Goal: Navigation & Orientation: Find specific page/section

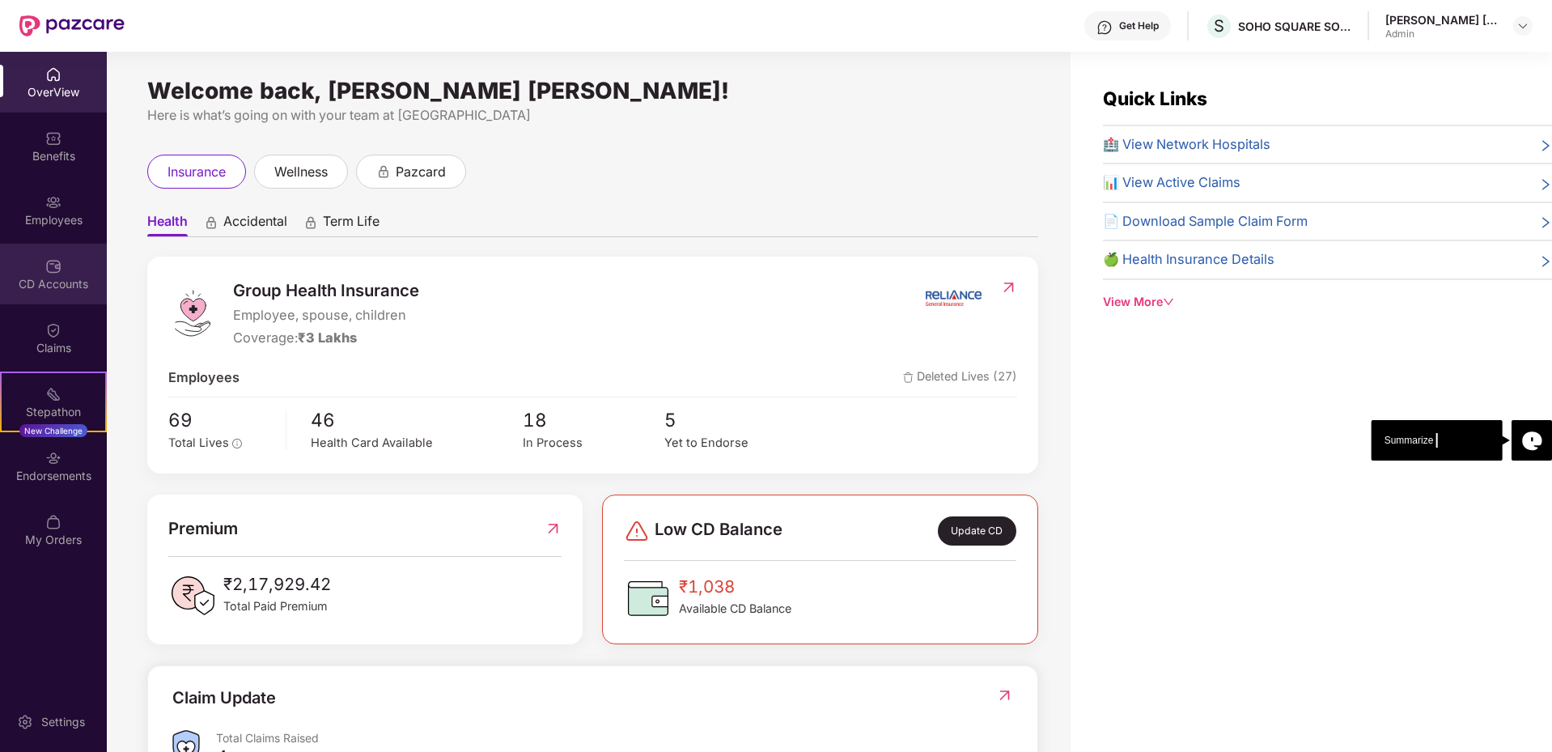
click at [70, 281] on div "CD Accounts" at bounding box center [53, 284] width 107 height 16
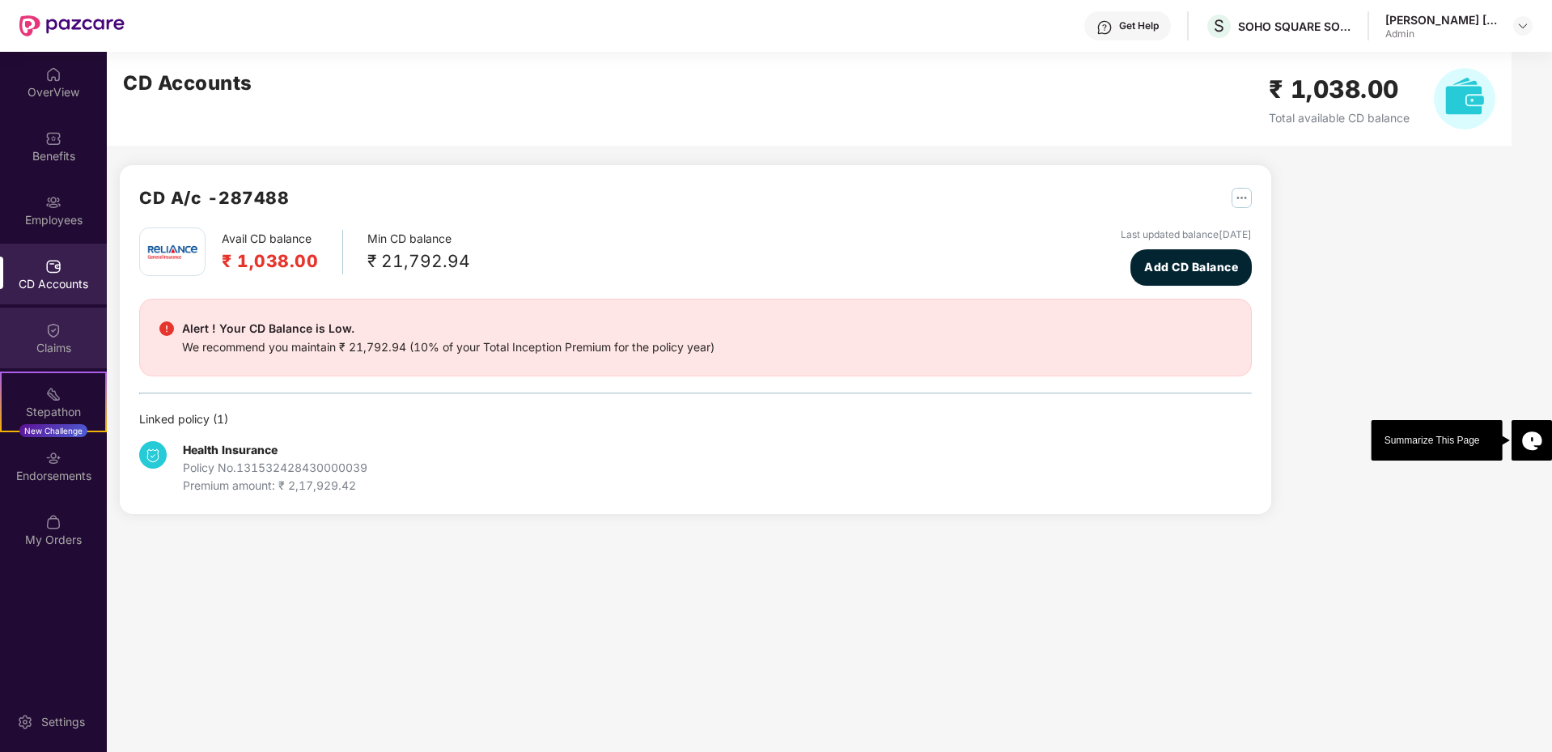
click at [67, 341] on div "Claims" at bounding box center [53, 348] width 107 height 16
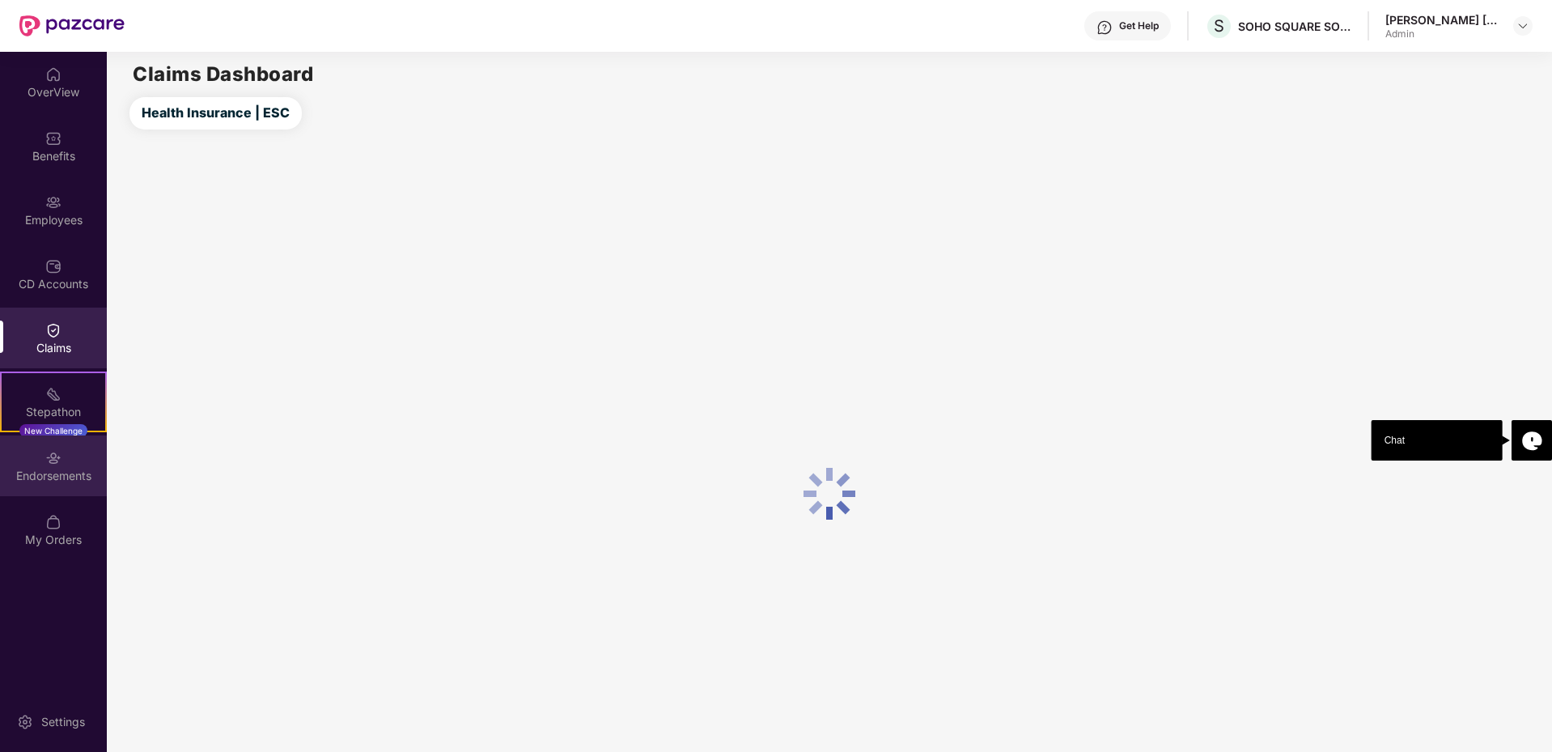
click at [63, 464] on div "Endorsements" at bounding box center [53, 465] width 107 height 61
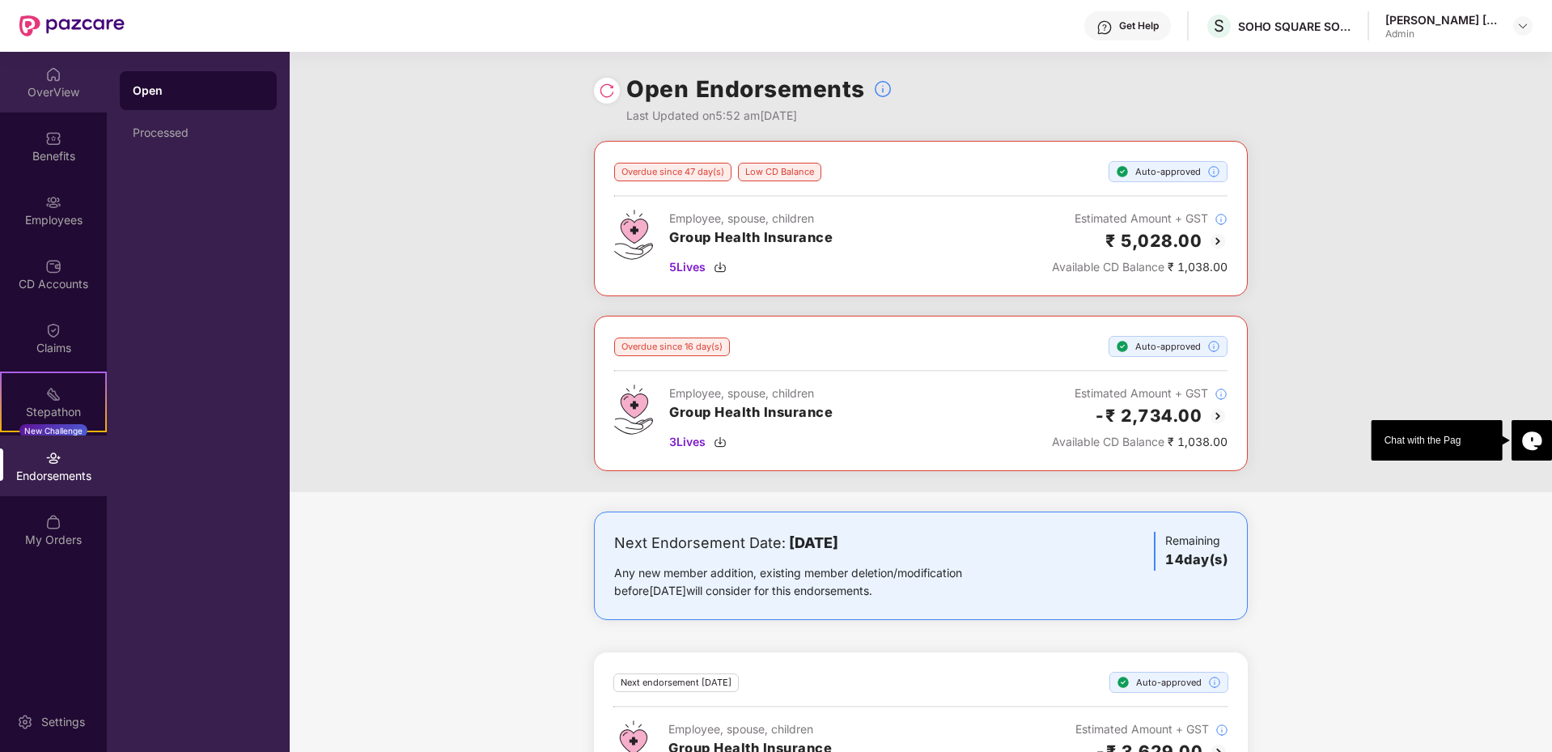
click at [44, 78] on div "OverView" at bounding box center [53, 82] width 107 height 61
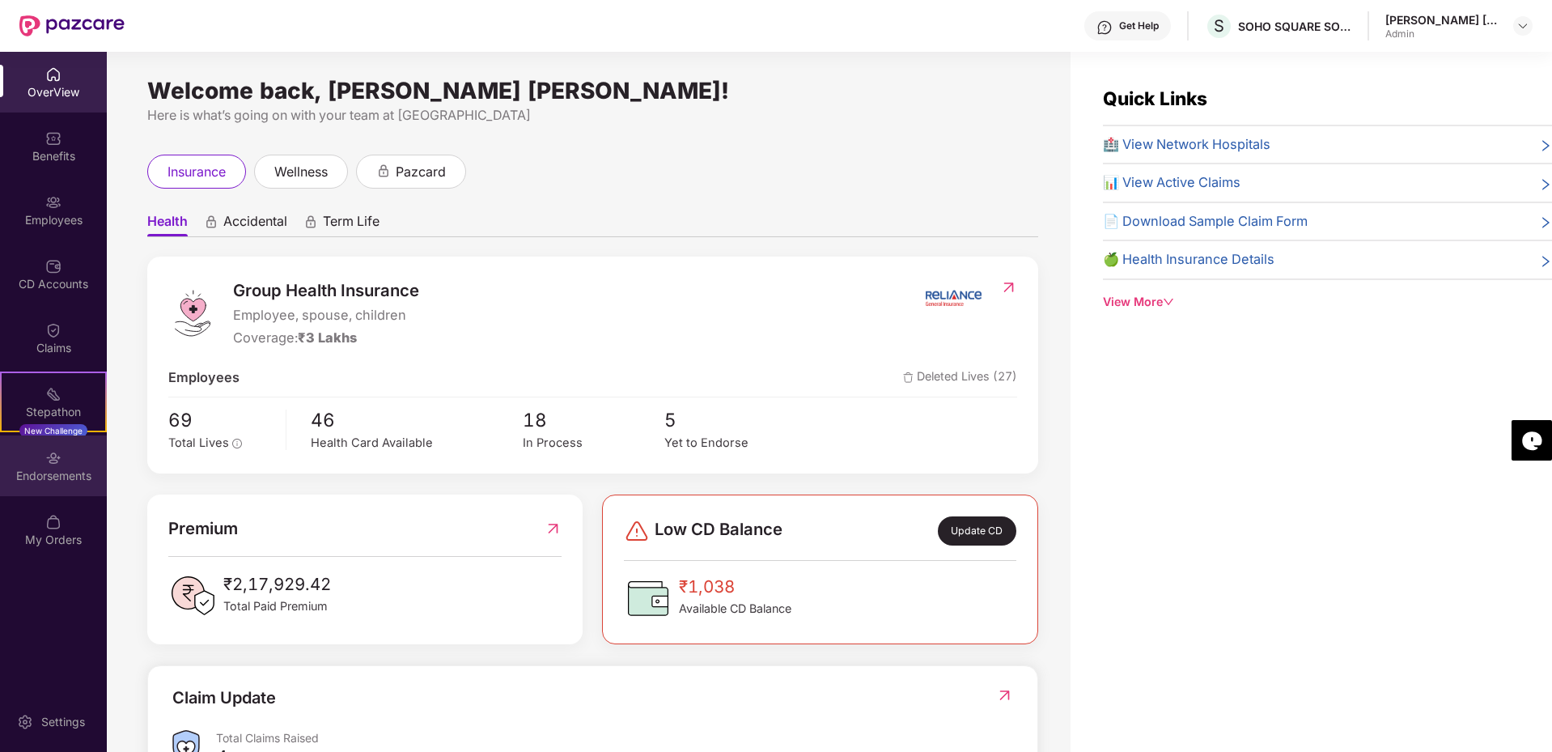
click at [57, 472] on div "Endorsements" at bounding box center [53, 476] width 107 height 16
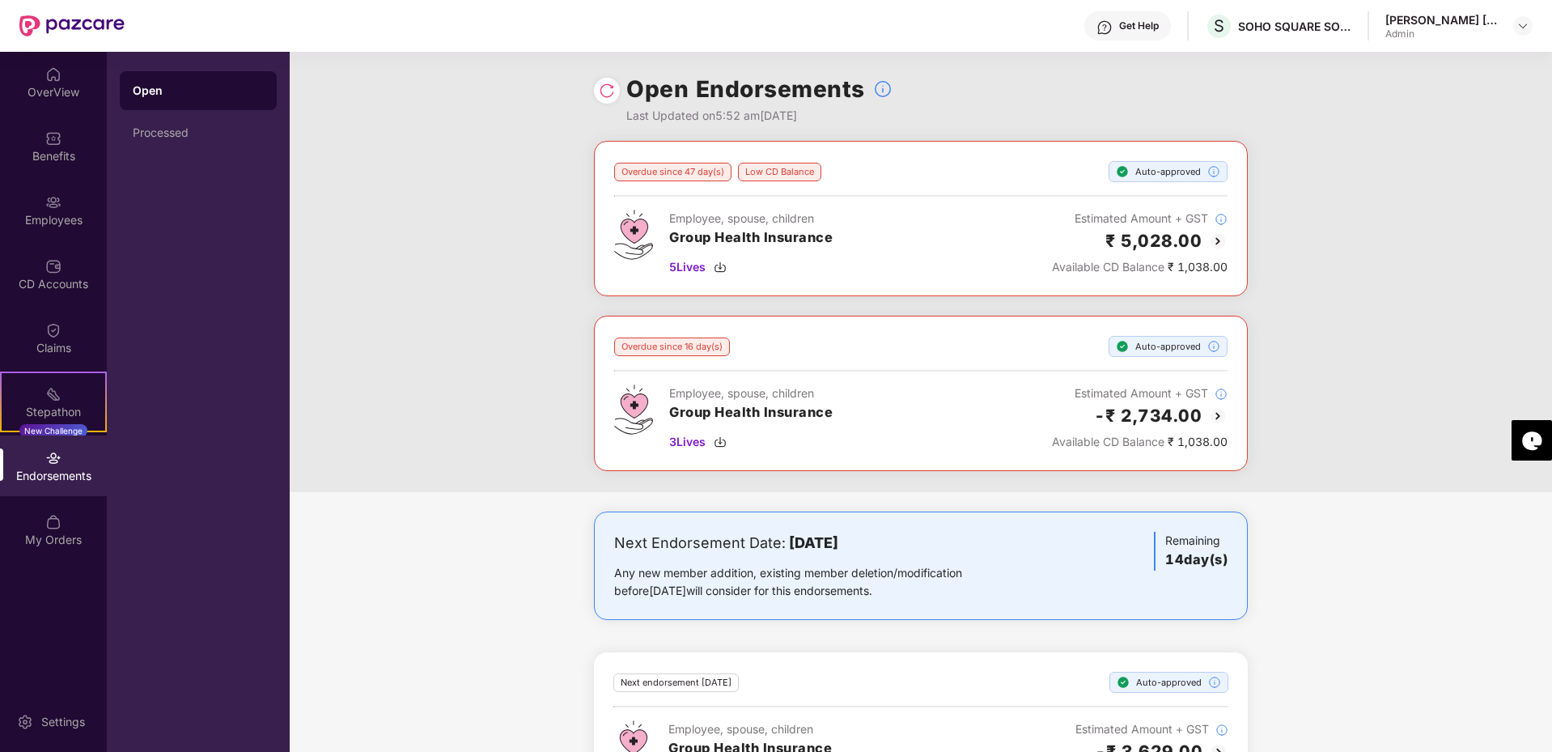
click at [597, 91] on div at bounding box center [607, 91] width 26 height 26
